Goal: Task Accomplishment & Management: Complete application form

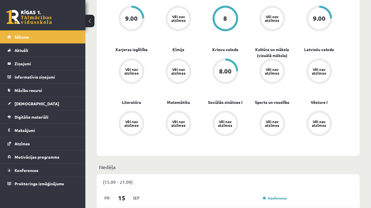
scroll to position [234, 0]
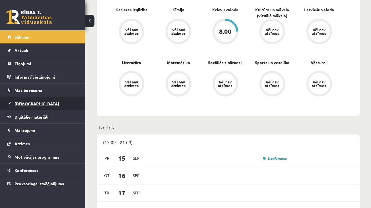
click at [15, 107] on link "[DEMOGRAPHIC_DATA]" at bounding box center [42, 103] width 71 height 13
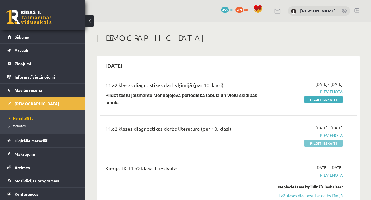
click at [330, 144] on link "Pildīt ieskaiti" at bounding box center [323, 143] width 38 height 7
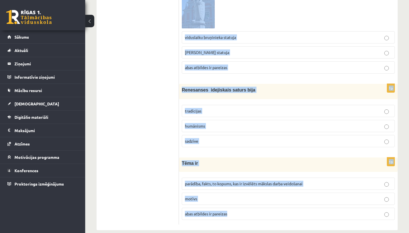
scroll to position [2165, 0]
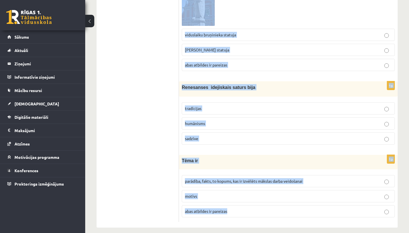
drag, startPoint x: 183, startPoint y: 70, endPoint x: 250, endPoint y: 233, distance: 175.6
copy form "Renesansē viena no populārākajām dzejas formām ir sonets oda balāde 1p Bruņinie…"
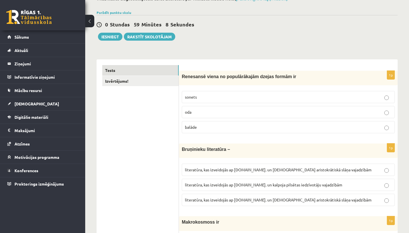
scroll to position [38, 0]
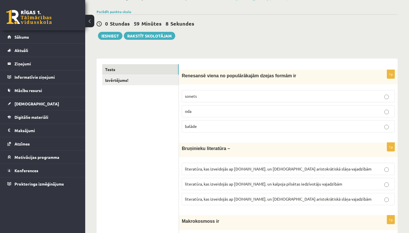
click at [273, 98] on p "sonets" at bounding box center [288, 96] width 207 height 6
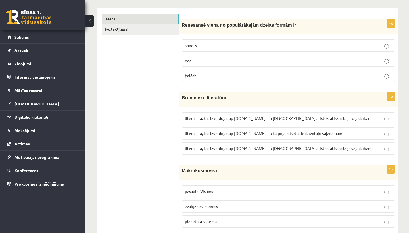
scroll to position [89, 0]
click at [257, 146] on span "literatūra, kas izveidojās ap 12.gs. un kalpoja aristokrātiskā slāņa vajadzībām" at bounding box center [278, 147] width 187 height 5
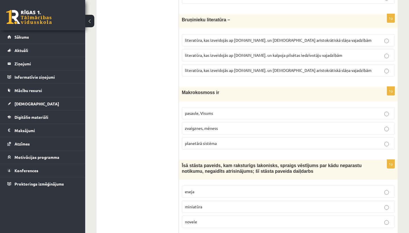
scroll to position [169, 0]
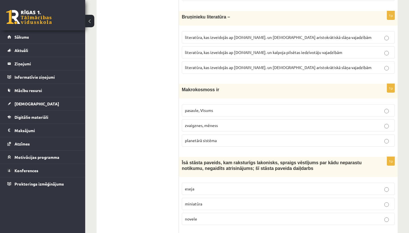
click at [210, 112] on p "pasaule, Visums" at bounding box center [288, 110] width 207 height 6
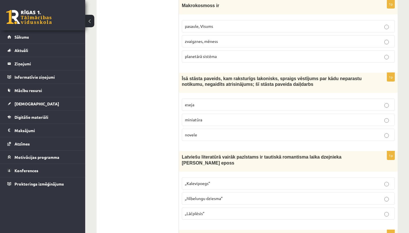
scroll to position [255, 0]
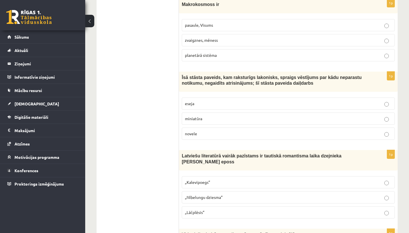
click at [215, 134] on p "novele" at bounding box center [288, 134] width 207 height 6
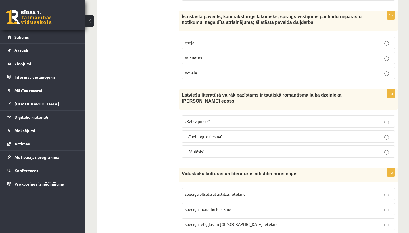
scroll to position [316, 0]
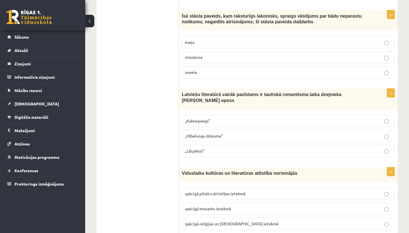
click at [236, 145] on label "„Lāčplēsis”" at bounding box center [288, 151] width 213 height 12
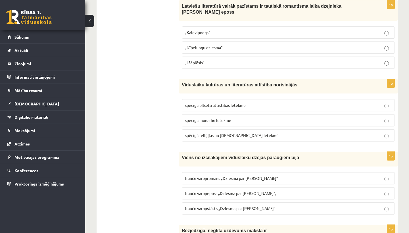
scroll to position [408, 0]
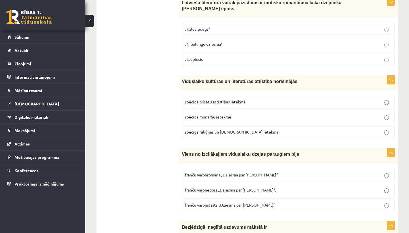
click at [235, 133] on p "spēcīgā reliģijas un baznīcas ietekmē" at bounding box center [288, 132] width 207 height 6
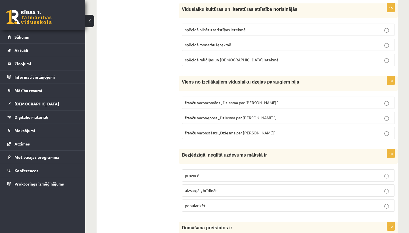
scroll to position [483, 0]
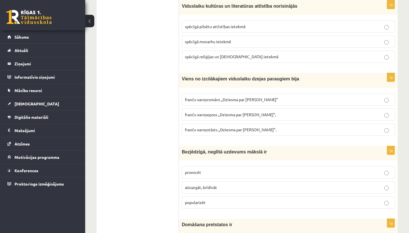
click at [213, 131] on p "franču varoņstāsts „Dziesma par Rolandu”." at bounding box center [288, 130] width 207 height 6
click at [213, 113] on span "franču varoņeposs „Dziesma par Rolandu”," at bounding box center [230, 114] width 91 height 5
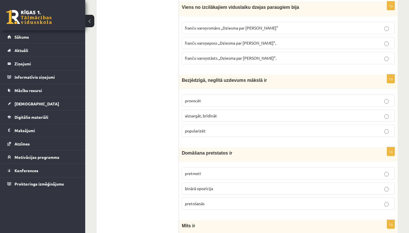
scroll to position [556, 0]
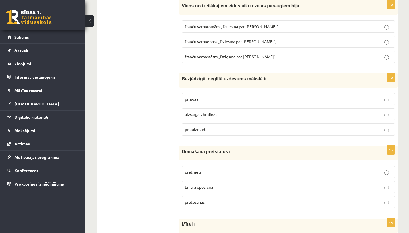
click at [185, 101] on label "provocēt" at bounding box center [288, 99] width 213 height 12
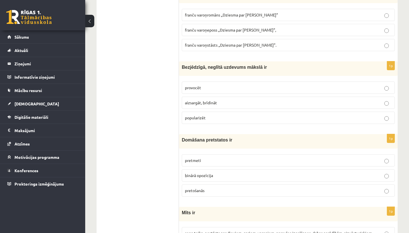
scroll to position [602, 0]
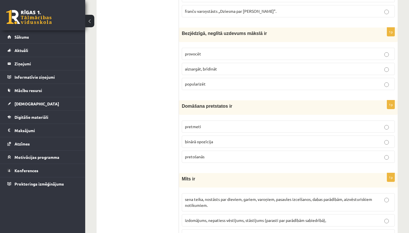
click at [210, 147] on fieldset "pretmeti binārā opozīcija pretošanās" at bounding box center [288, 141] width 213 height 47
click at [210, 141] on span "binārā opozīcija" at bounding box center [199, 141] width 28 height 5
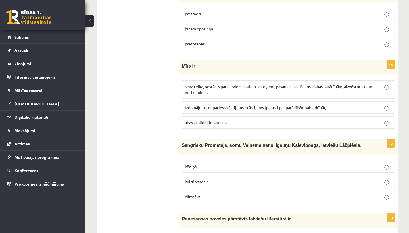
scroll to position [715, 0]
click at [227, 126] on fieldset "sena teika, nostāsts par dieviem, gariem, varoņiem, pasaules izcelšanos, dabas …" at bounding box center [288, 103] width 213 height 53
click at [227, 119] on span "abas atbildes ir pareizas" at bounding box center [206, 121] width 42 height 5
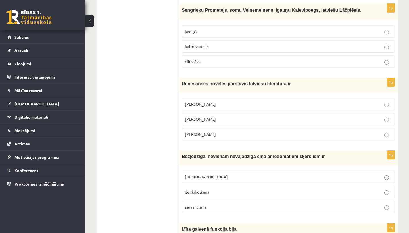
scroll to position [850, 0]
click at [211, 46] on p "kultūrvaronis" at bounding box center [288, 46] width 207 height 6
click at [215, 131] on p "Jānis Ezeriņš" at bounding box center [288, 134] width 207 height 6
click at [194, 196] on fieldset "minhauzenisms donkihotisms servantisms" at bounding box center [288, 191] width 213 height 47
click at [195, 193] on label "donkihotisms" at bounding box center [288, 192] width 213 height 12
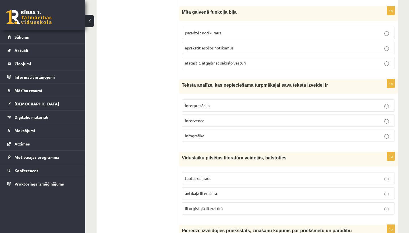
scroll to position [1069, 0]
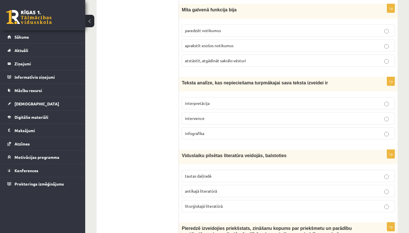
click at [217, 102] on p "interpretācija" at bounding box center [288, 103] width 207 height 6
click at [244, 58] on span "atstāstīt, atgādināt sakrālo vēsturi" at bounding box center [215, 60] width 61 height 5
click at [224, 175] on p "tautas daiļradē" at bounding box center [288, 176] width 207 height 6
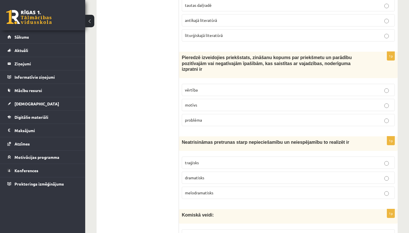
scroll to position [1242, 0]
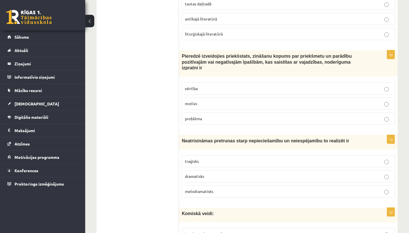
click at [207, 86] on p "vērtība" at bounding box center [288, 89] width 207 height 6
click at [195, 163] on label "traģisks" at bounding box center [288, 161] width 213 height 12
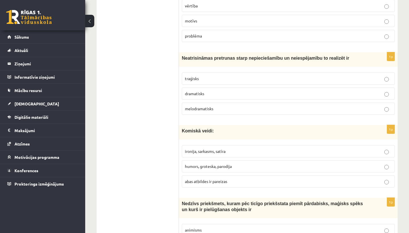
scroll to position [1333, 0]
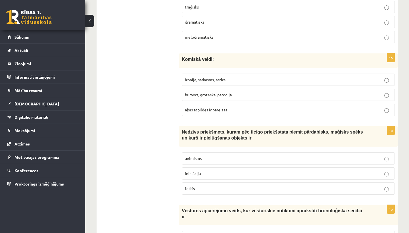
click at [213, 111] on label "abas atbildes ir pareizas" at bounding box center [288, 110] width 213 height 12
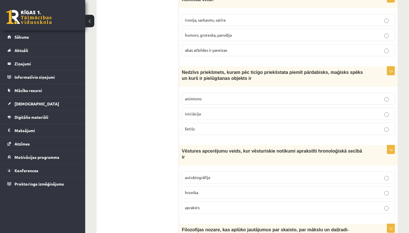
scroll to position [1458, 0]
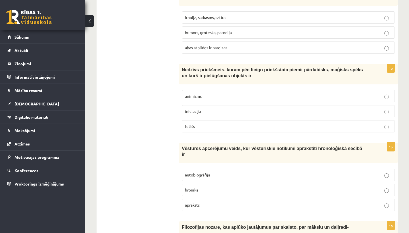
click at [201, 128] on label "fetišs" at bounding box center [288, 126] width 213 height 12
click at [208, 188] on label "hronika" at bounding box center [288, 190] width 213 height 12
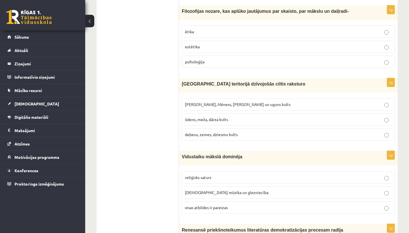
scroll to position [1675, 0]
click at [207, 102] on p "Saules, Mēness, Pērkona un uguns kults" at bounding box center [288, 104] width 207 height 6
click at [227, 43] on p "estētika" at bounding box center [288, 46] width 207 height 6
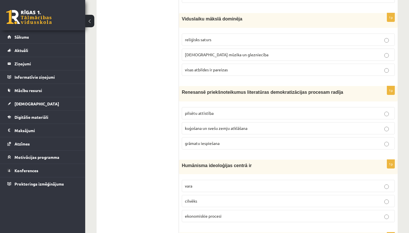
scroll to position [1814, 0]
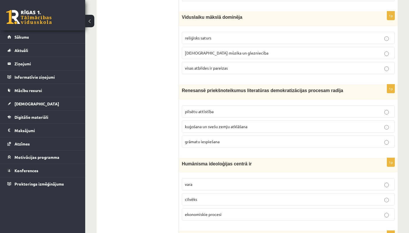
click at [212, 65] on span "visas atbildes ir pareizas" at bounding box center [206, 67] width 43 height 5
click at [221, 139] on p "grāmatu iespiešana" at bounding box center [288, 142] width 207 height 6
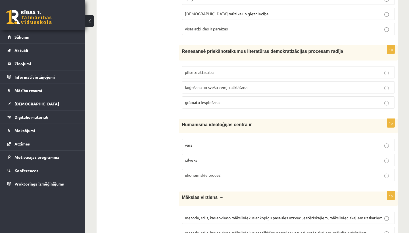
scroll to position [1899, 0]
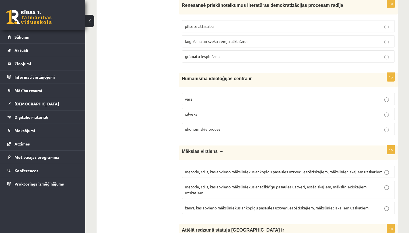
click at [211, 111] on p "cilvēks" at bounding box center [288, 114] width 207 height 6
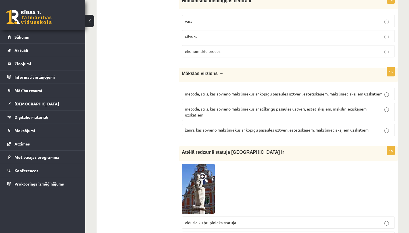
scroll to position [1982, 0]
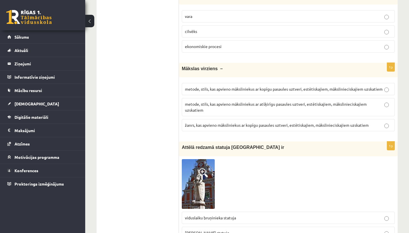
click at [202, 109] on label "metode, stils, kas apvieno māksliniekus ar atšķirīgu pasaules uztveri, estētisk…" at bounding box center [288, 107] width 213 height 18
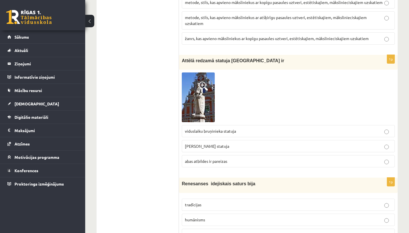
scroll to position [2078, 0]
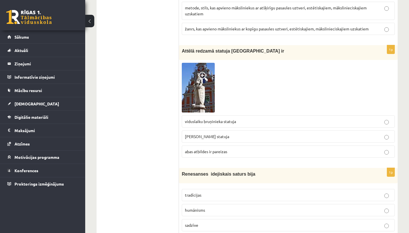
click at [206, 134] on span "Rolanda statuja" at bounding box center [207, 136] width 44 height 5
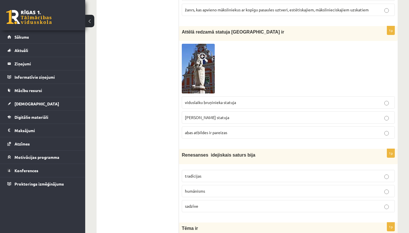
click at [197, 68] on img at bounding box center [198, 69] width 33 height 50
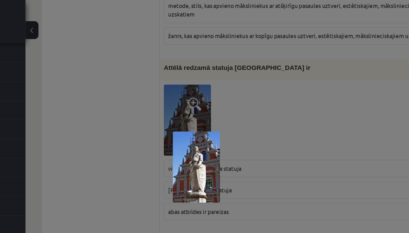
scroll to position [2054, 0]
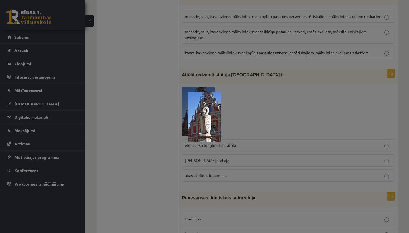
click at [220, 92] on img at bounding box center [204, 117] width 33 height 50
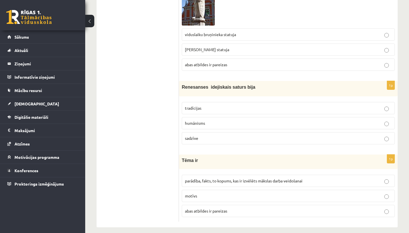
scroll to position [2165, 0]
click at [204, 179] on span "parādība, fakts, to kopums, kas ir izvēlēts mākslas darba veidošanai" at bounding box center [244, 181] width 118 height 5
click at [215, 121] on p "humānisms" at bounding box center [288, 124] width 207 height 6
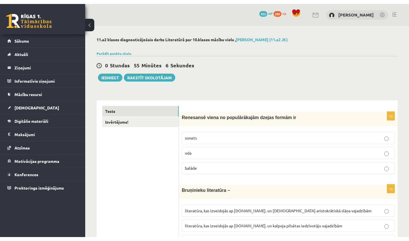
scroll to position [0, 0]
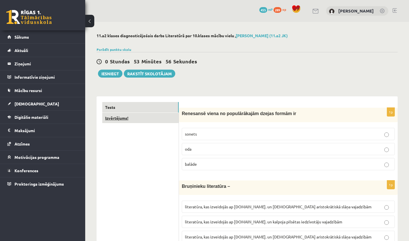
click at [154, 119] on link "Izvērtējums!" at bounding box center [140, 118] width 76 height 11
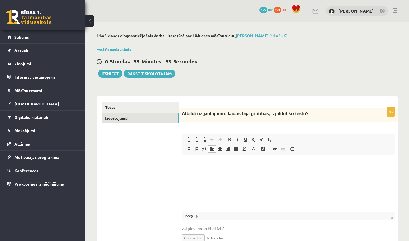
click at [274, 173] on html at bounding box center [288, 163] width 213 height 17
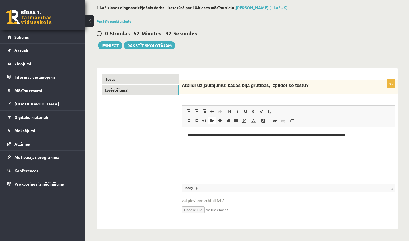
scroll to position [28, 0]
click at [117, 82] on link "Tests" at bounding box center [140, 79] width 76 height 11
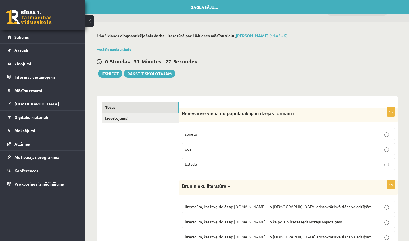
scroll to position [0, 0]
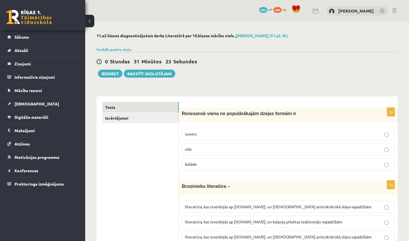
click at [112, 76] on button "Iesniegt" at bounding box center [110, 74] width 24 height 8
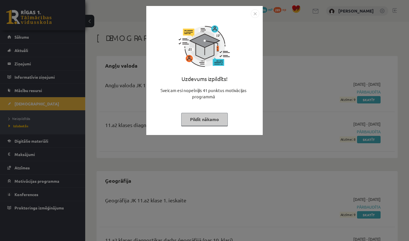
click at [188, 118] on button "Pildīt nākamo" at bounding box center [204, 119] width 47 height 13
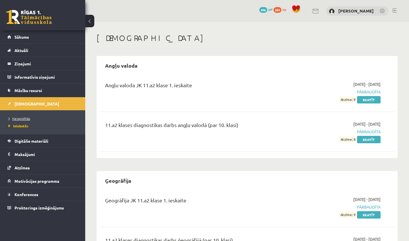
click at [20, 119] on span "Neizpildītās" at bounding box center [20, 118] width 22 height 5
